Goal: Task Accomplishment & Management: Use online tool/utility

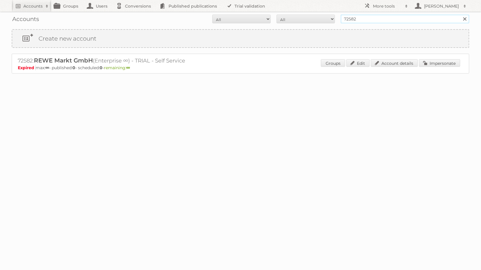
click at [366, 22] on input "72582" at bounding box center [405, 19] width 129 height 9
type input "ict edeka"
click at [460, 15] on input "Search" at bounding box center [464, 19] width 9 height 9
click at [437, 66] on link "Impersonate" at bounding box center [439, 63] width 41 height 8
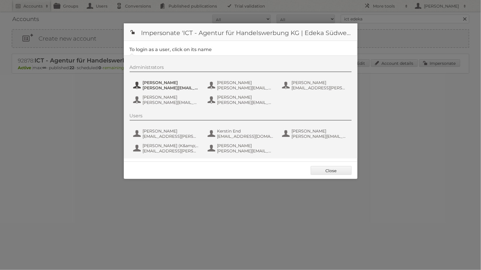
click at [169, 84] on span "[PERSON_NAME]" at bounding box center [171, 82] width 57 height 5
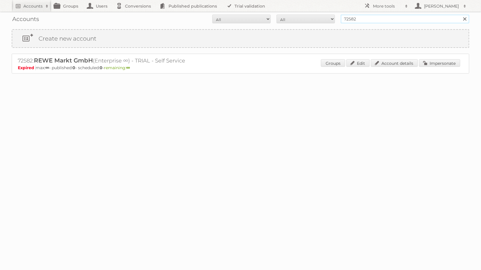
click at [361, 19] on input "72582" at bounding box center [405, 19] width 129 height 9
type input "ict edeka"
click at [460, 15] on input "Search" at bounding box center [464, 19] width 9 height 9
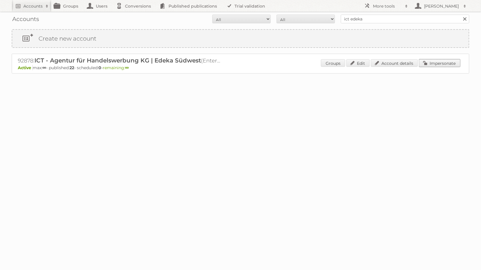
click at [439, 62] on link "Impersonate" at bounding box center [439, 63] width 41 height 8
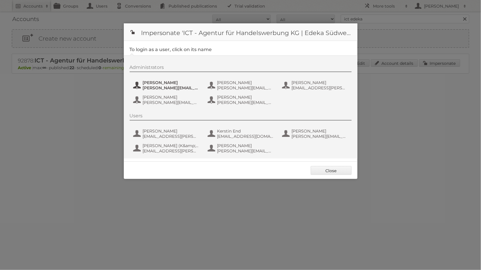
click at [174, 88] on span "benjamin.discher@ictwerbung.de" at bounding box center [171, 87] width 57 height 5
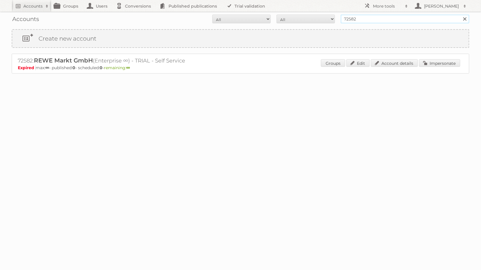
click at [365, 16] on input "72582" at bounding box center [405, 19] width 129 height 9
type input "i"
